Goal: Check status: Check status

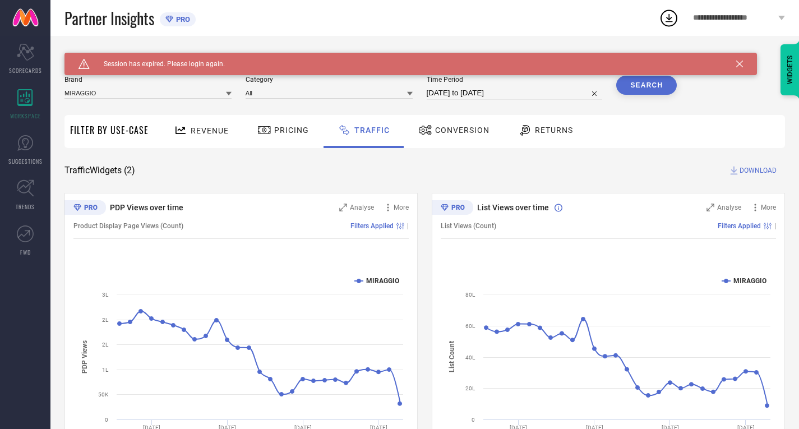
scroll to position [62, 0]
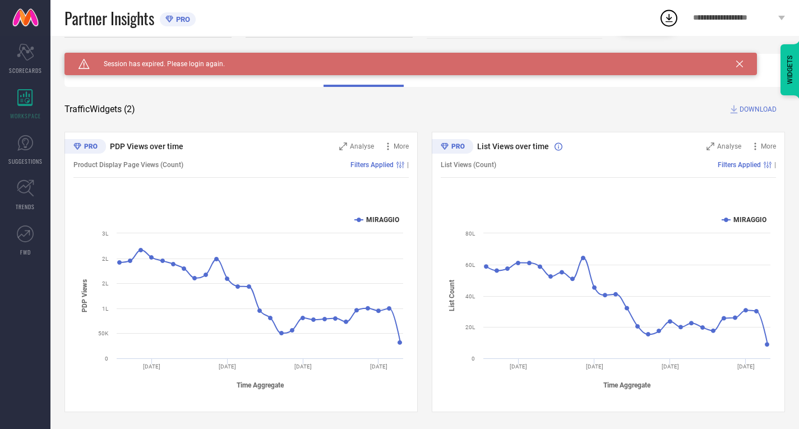
click at [741, 61] on icon at bounding box center [739, 64] width 7 height 7
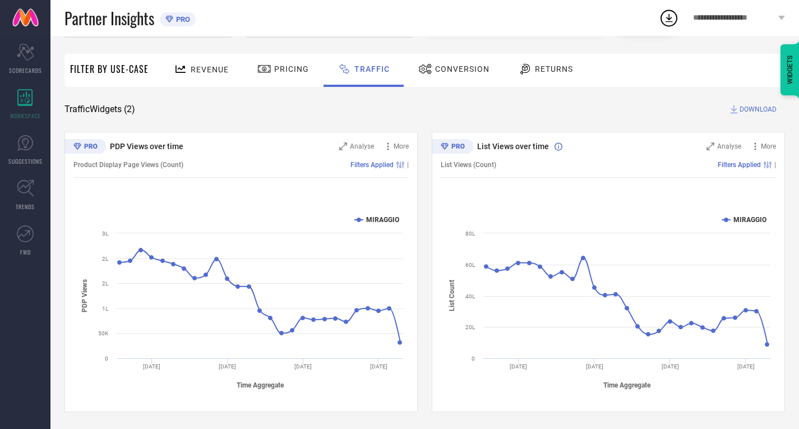
scroll to position [0, 0]
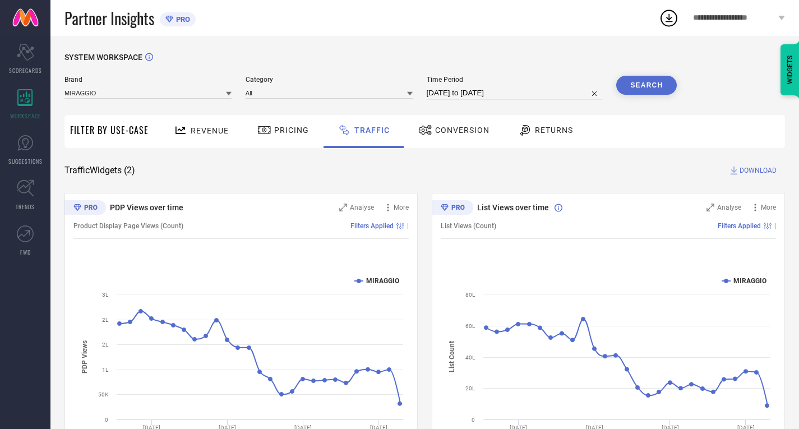
click at [475, 86] on div "Time Period [DATE] to [DATE]" at bounding box center [514, 88] width 176 height 24
select select "7"
select select "2025"
select select "8"
select select "2025"
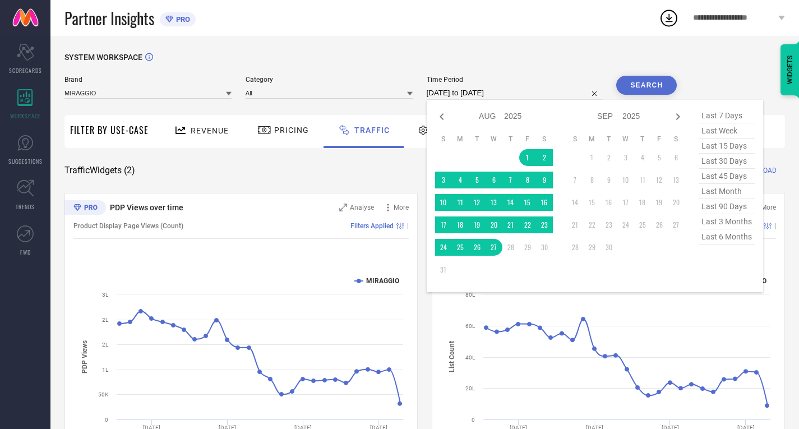
click at [484, 93] on input "[DATE] to [DATE]" at bounding box center [514, 92] width 176 height 13
